Goal: Navigation & Orientation: Find specific page/section

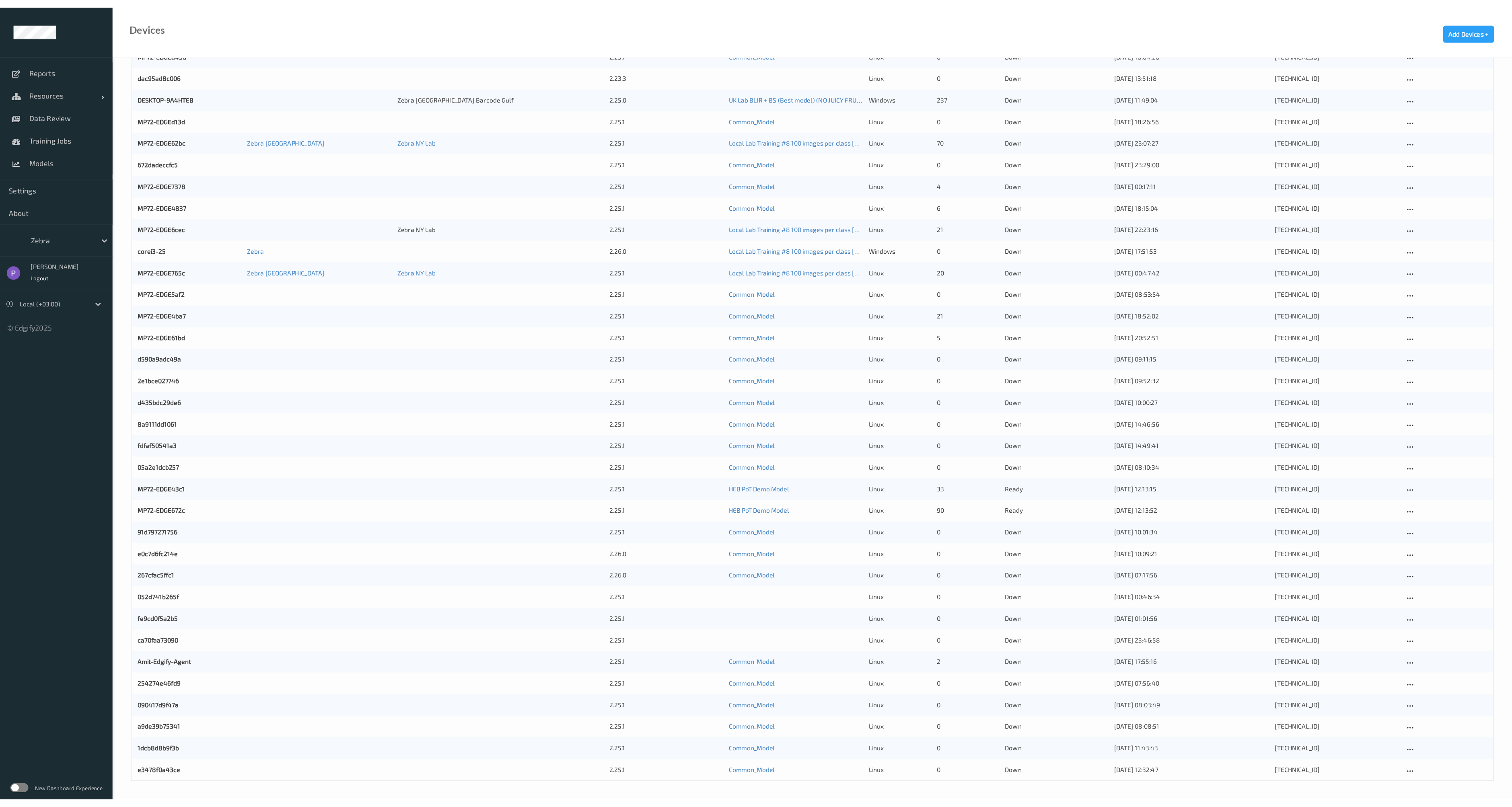
scroll to position [301, 0]
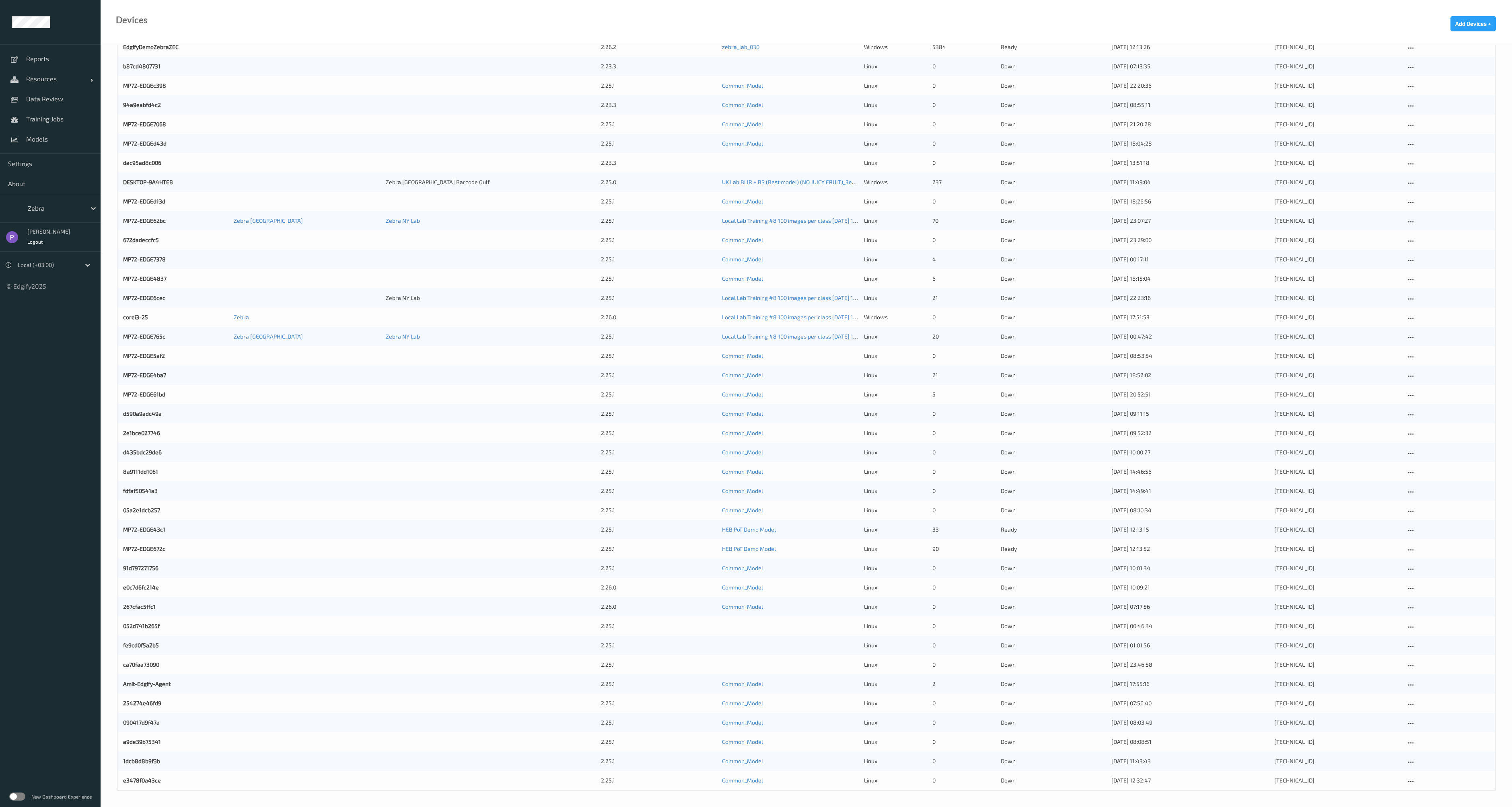
click at [19, 707] on label at bounding box center [17, 796] width 16 height 8
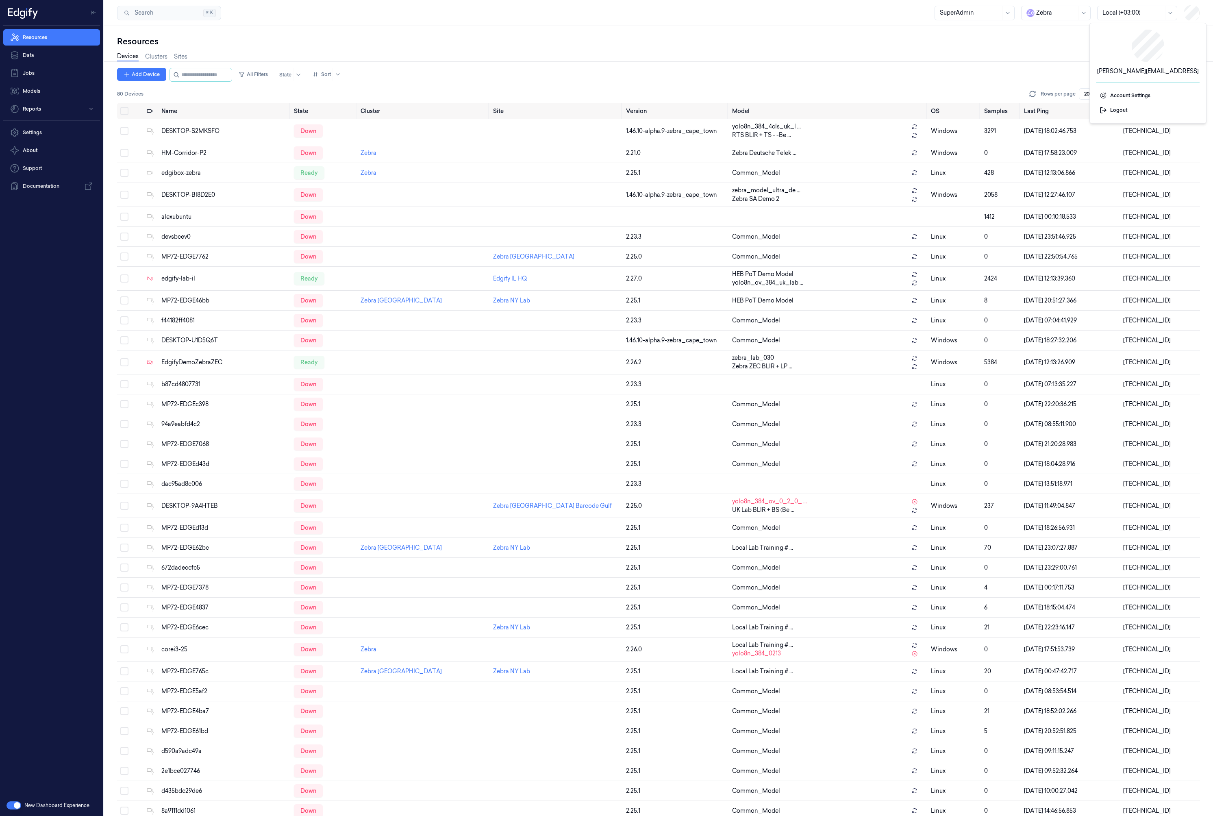
click at [1062, 16] on div at bounding box center [1056, 13] width 41 height 9
click at [1044, 13] on div at bounding box center [1056, 13] width 41 height 9
